Goal: Go to known website: Go to known website

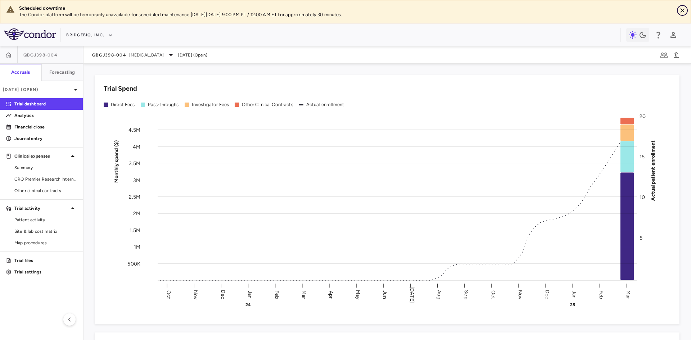
click at [552, 10] on icon "Close" at bounding box center [681, 10] width 7 height 7
